Goal: Ask a question

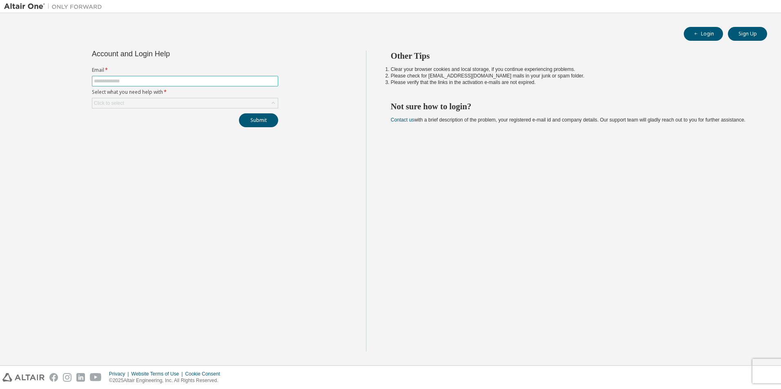
click at [224, 80] on input "text" at bounding box center [185, 81] width 182 height 7
type input "**********"
click at [170, 102] on div "Click to select" at bounding box center [184, 103] width 185 height 10
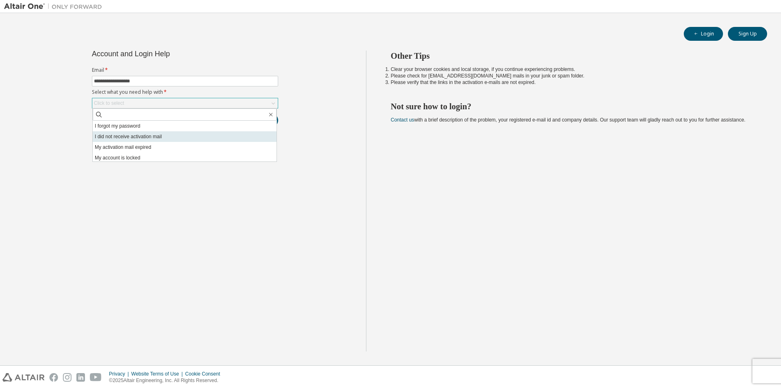
click at [155, 138] on li "I did not receive activation mail" at bounding box center [185, 136] width 184 height 11
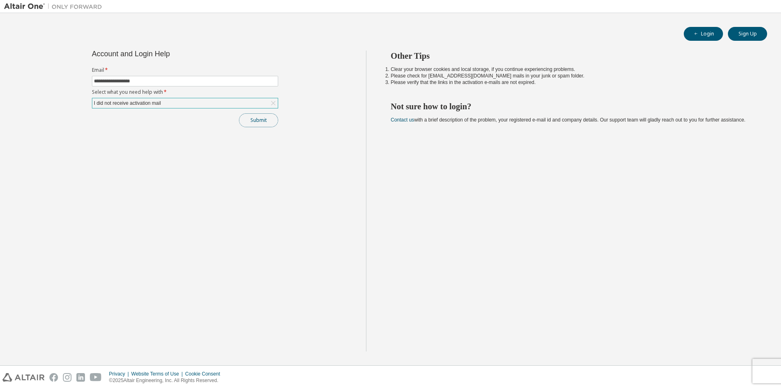
click at [248, 120] on button "Submit" at bounding box center [258, 120] width 39 height 14
click at [256, 121] on button "Submit" at bounding box center [258, 120] width 39 height 14
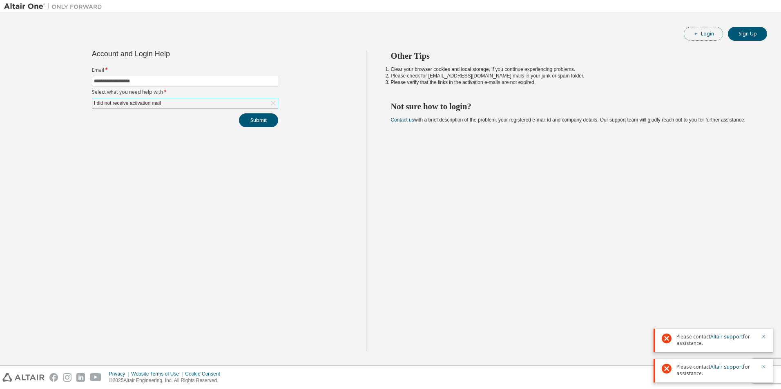
click at [708, 38] on button "Login" at bounding box center [702, 34] width 39 height 14
